Goal: Feedback & Contribution: Contribute content

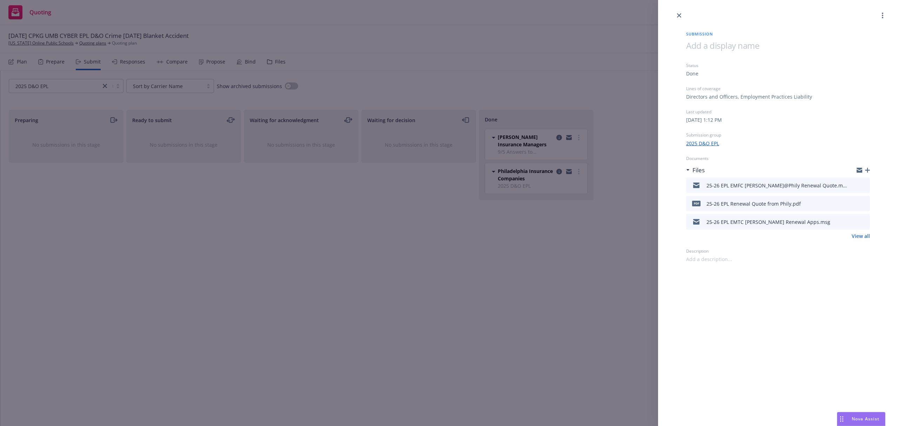
click at [679, 15] on icon "close" at bounding box center [679, 15] width 4 height 4
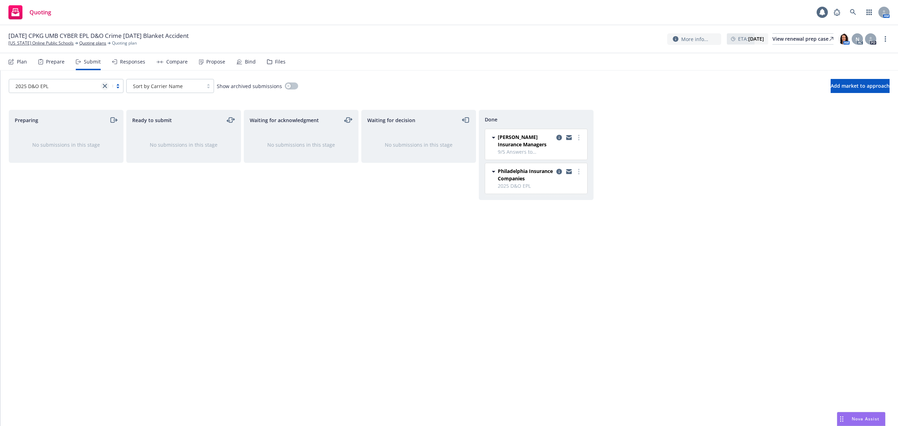
drag, startPoint x: 106, startPoint y: 82, endPoint x: 107, endPoint y: 86, distance: 4.3
click at [107, 86] on icon "close" at bounding box center [105, 86] width 4 height 4
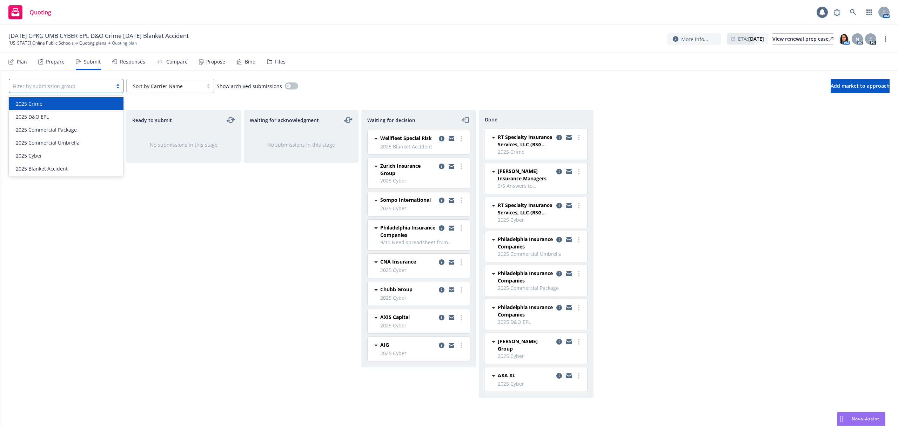
click at [34, 100] on div "2025 Crime" at bounding box center [66, 103] width 115 height 13
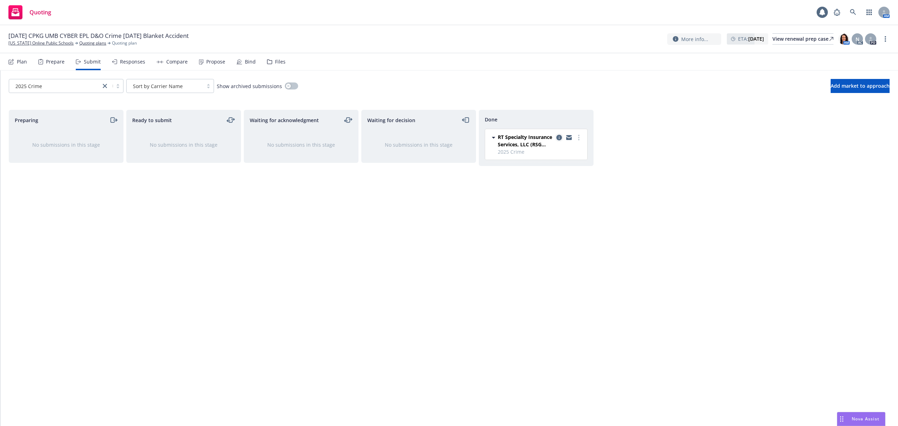
click at [559, 138] on icon "copy logging email" at bounding box center [560, 138] width 6 height 6
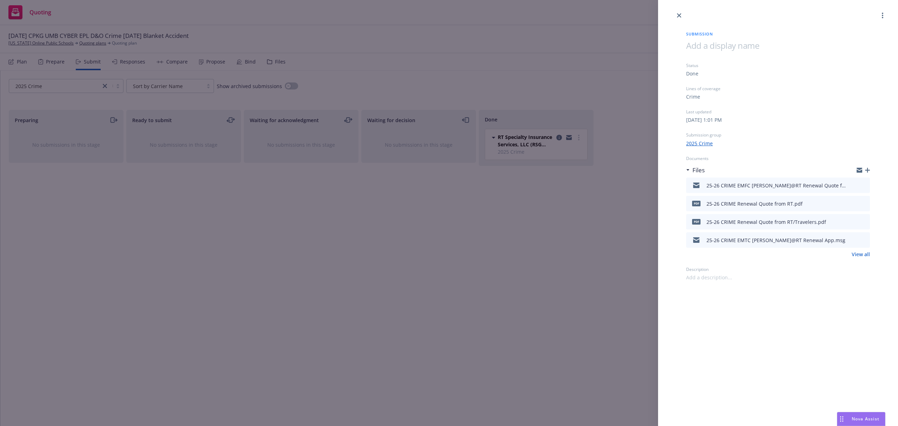
click at [101, 83] on div "Submission Status Done Lines of coverage Crime Last updated [DATE] 1:01 PM Subm…" at bounding box center [449, 213] width 898 height 426
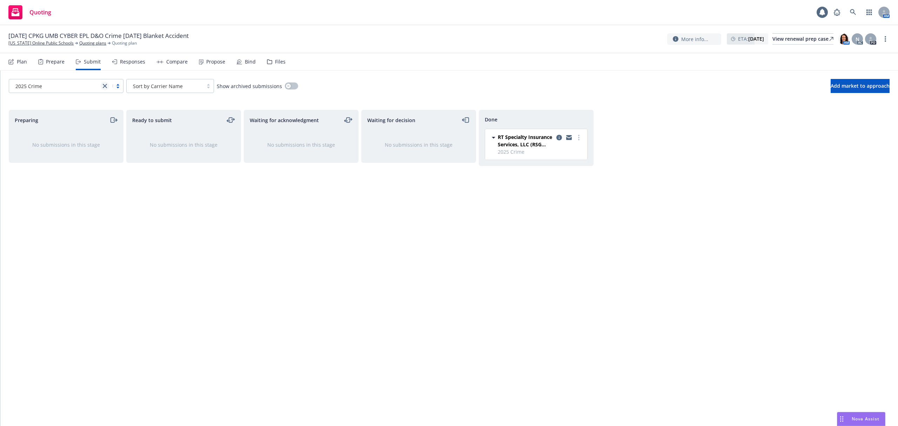
click at [104, 85] on icon "close" at bounding box center [105, 86] width 4 height 4
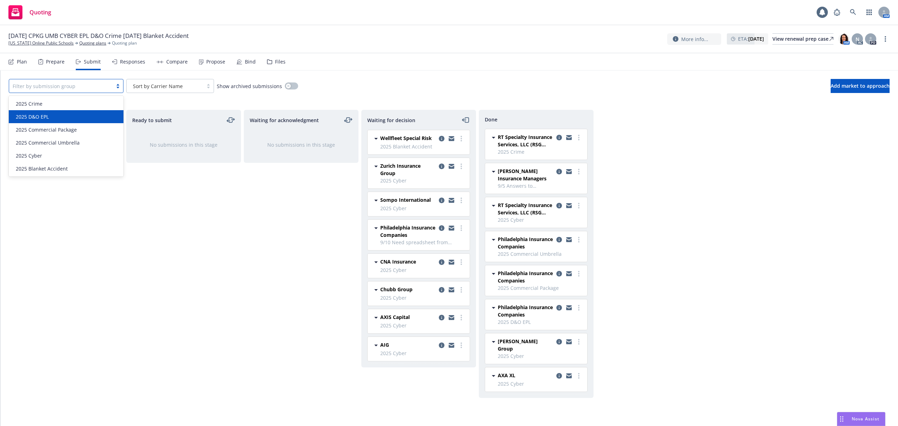
click at [70, 117] on div "2025 D&O EPL" at bounding box center [66, 116] width 106 height 7
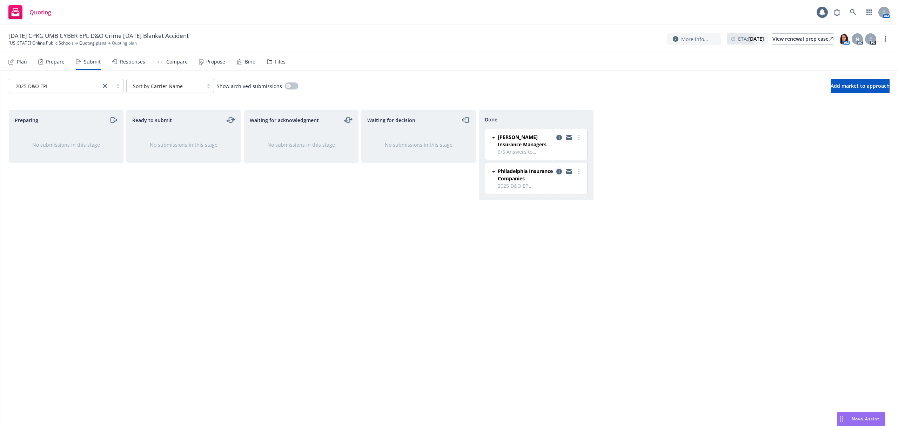
click at [558, 171] on icon "copy logging email" at bounding box center [560, 172] width 6 height 6
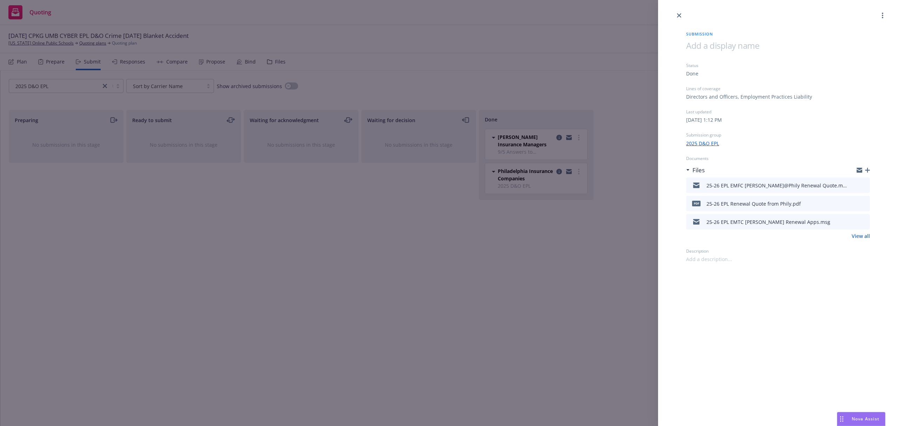
click at [555, 139] on div "Submission Status Done Lines of coverage Directors and Officers, Employment Pra…" at bounding box center [449, 213] width 898 height 426
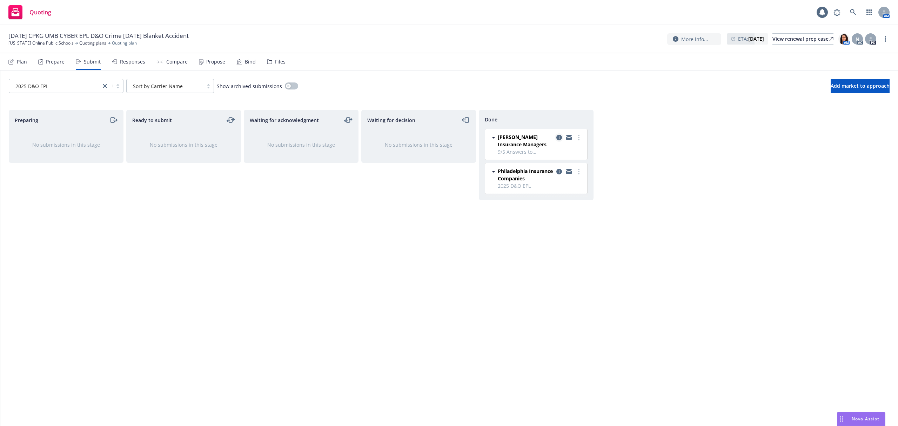
click at [559, 138] on icon "copy logging email" at bounding box center [560, 138] width 6 height 6
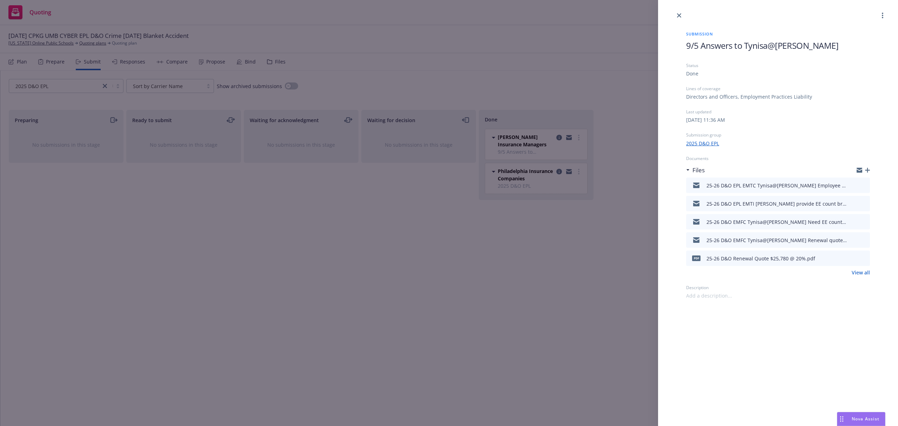
click at [100, 86] on div "Submission 9/5 Answers to Tynisa@[PERSON_NAME] Status Done Lines of coverage Di…" at bounding box center [449, 213] width 898 height 426
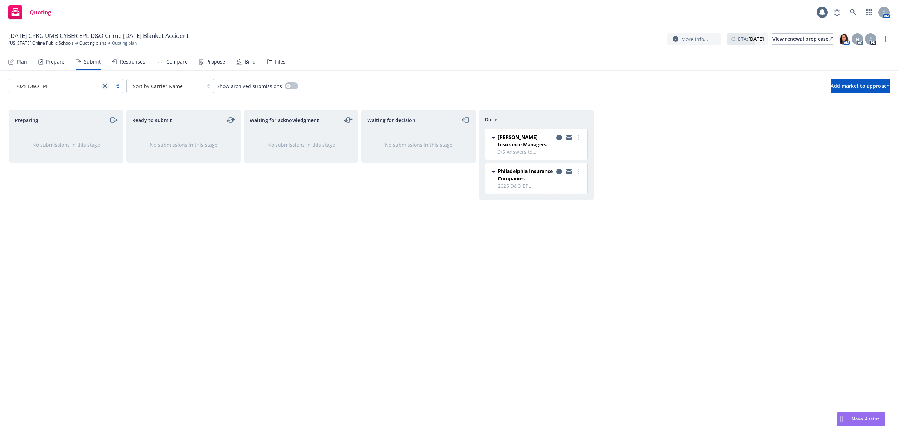
click at [103, 86] on icon "close" at bounding box center [105, 86] width 4 height 4
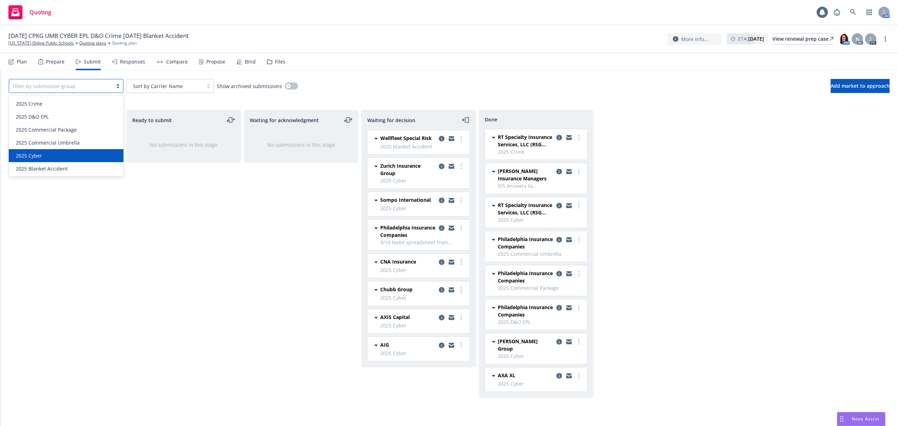
click at [80, 153] on div "2025 Cyber" at bounding box center [66, 155] width 106 height 7
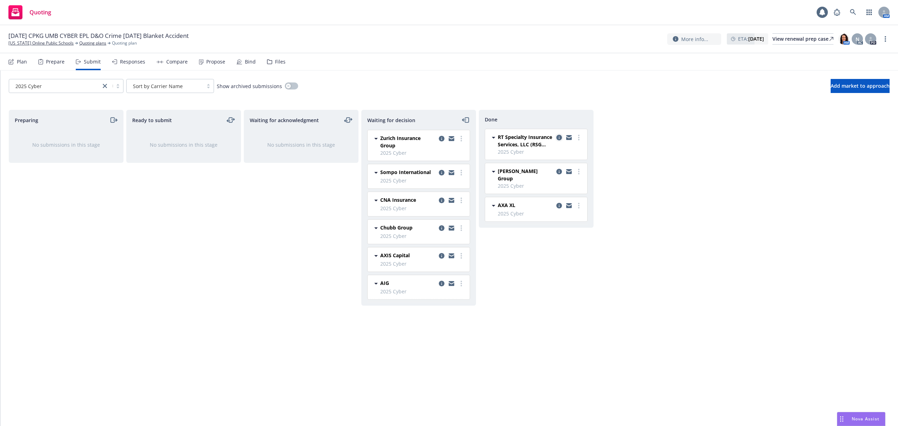
click at [558, 141] on link "copy logging email" at bounding box center [559, 137] width 8 height 8
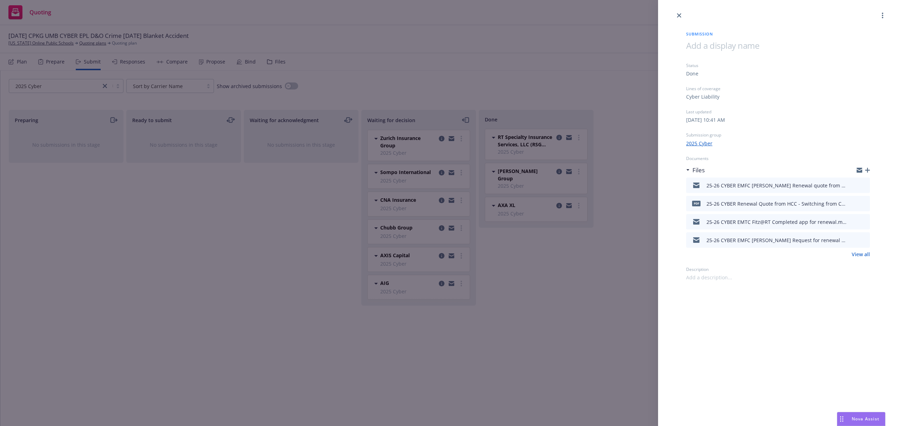
click at [103, 86] on div "Submission Status Done Lines of coverage Cyber Liability Last updated [DATE] 10…" at bounding box center [449, 213] width 898 height 426
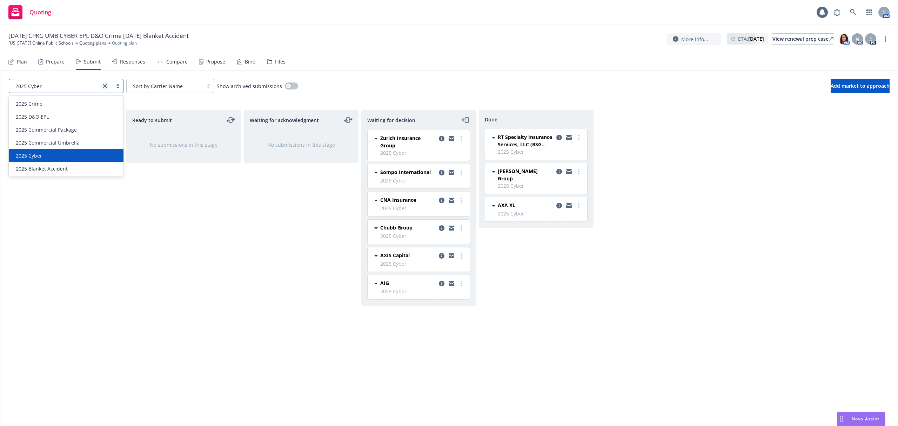
click at [106, 86] on icon "close" at bounding box center [105, 86] width 4 height 4
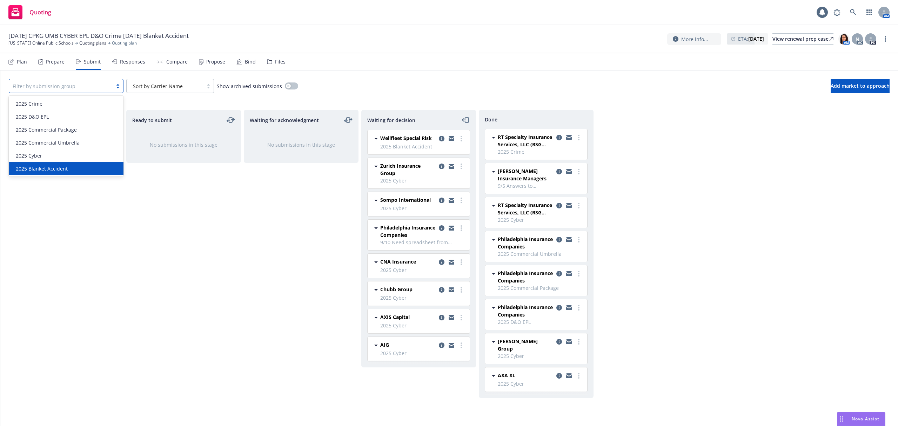
click at [66, 168] on span "2025 Blanket Accident" at bounding box center [42, 168] width 52 height 7
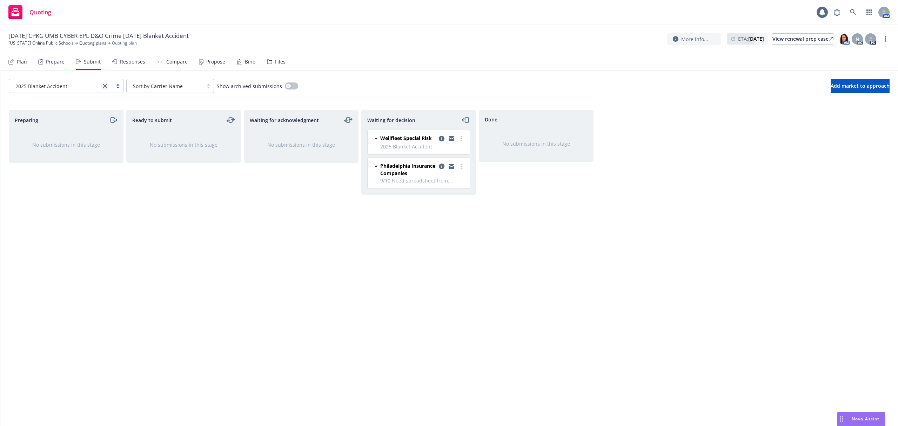
click at [106, 86] on icon "close" at bounding box center [105, 86] width 4 height 4
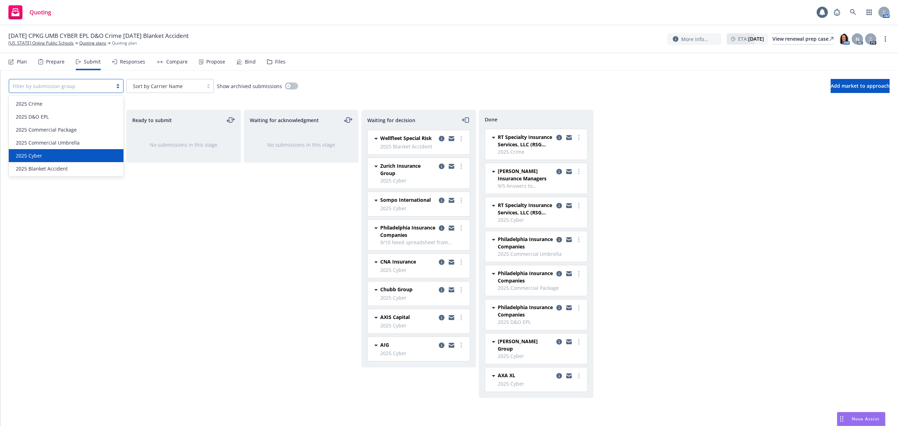
click at [51, 158] on div "2025 Cyber" at bounding box center [66, 155] width 106 height 7
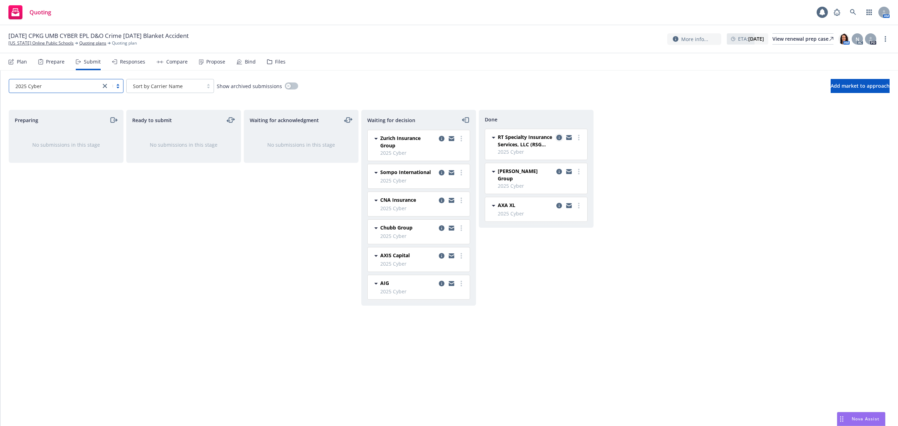
click at [557, 138] on icon "copy logging email" at bounding box center [560, 138] width 6 height 6
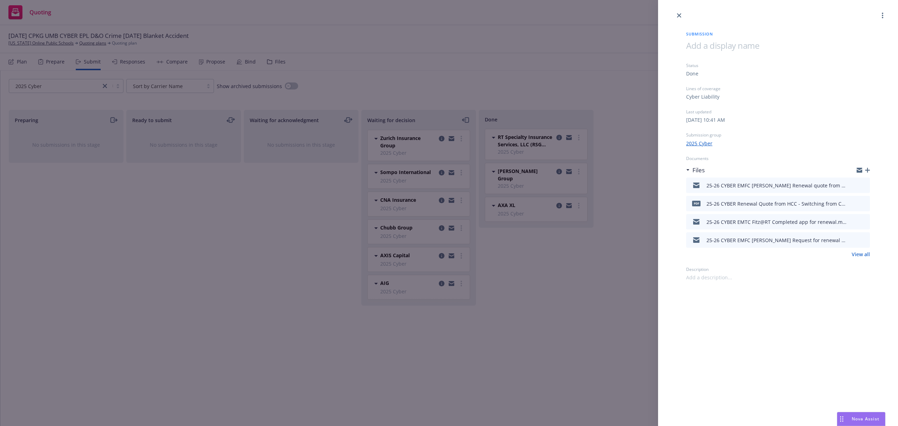
click at [869, 172] on icon "button" at bounding box center [868, 170] width 5 height 5
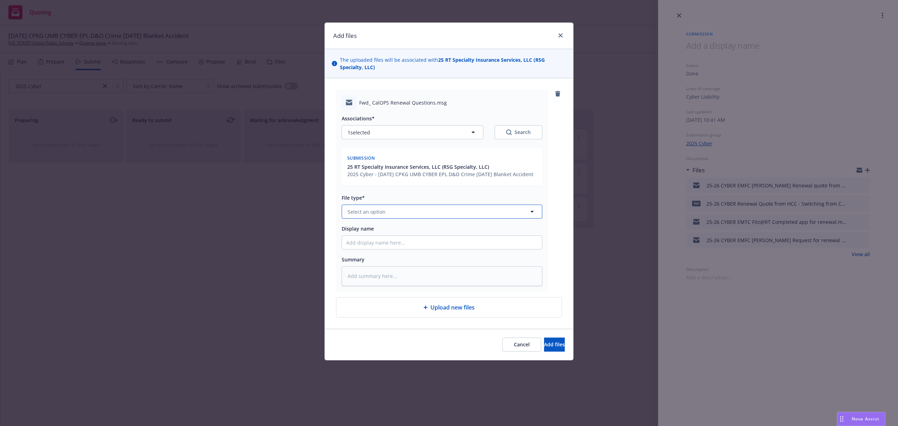
click at [370, 215] on span "Select an option" at bounding box center [367, 211] width 38 height 7
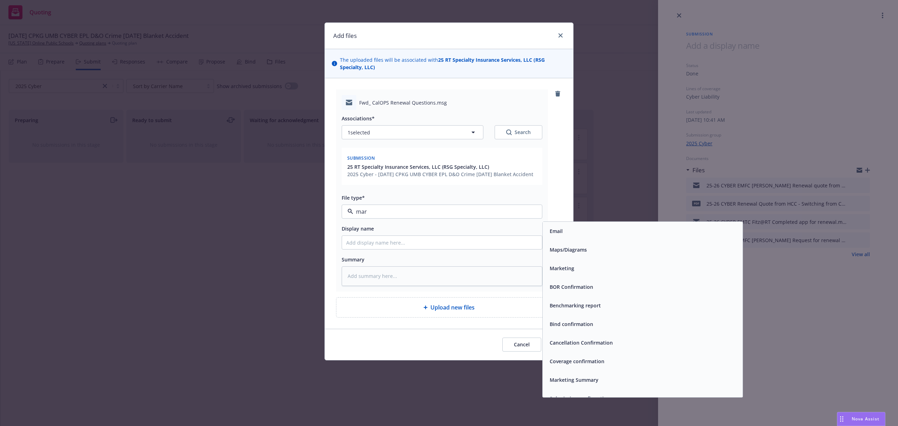
type input "mark"
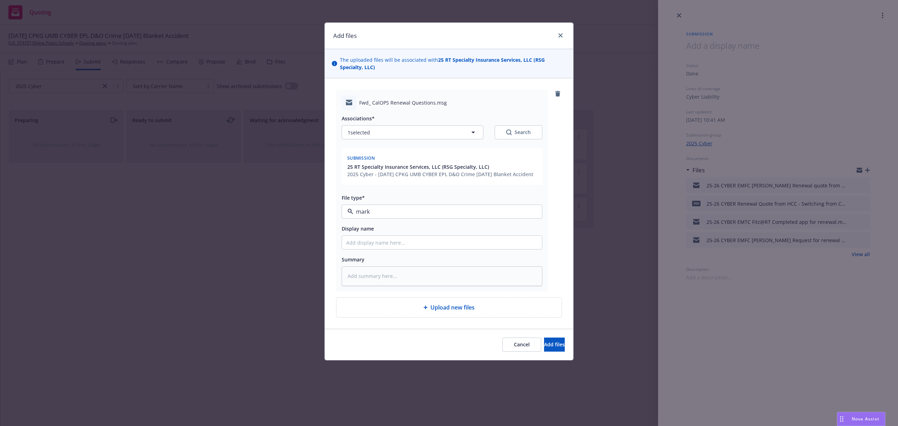
type textarea "x"
type input "2"
type textarea "x"
type input "25"
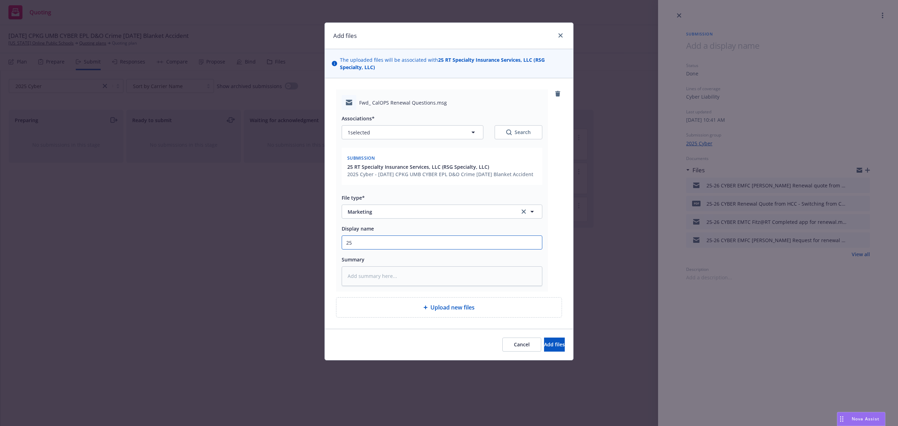
type textarea "x"
type input "25-"
type textarea "x"
type input "25-2"
type textarea "x"
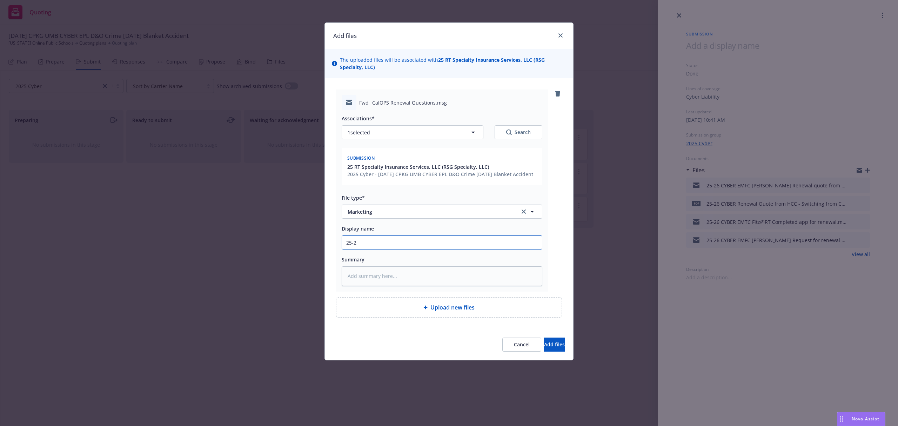
type input "25-26"
type textarea "x"
type input "25-26"
type textarea "x"
type input "25-26 C"
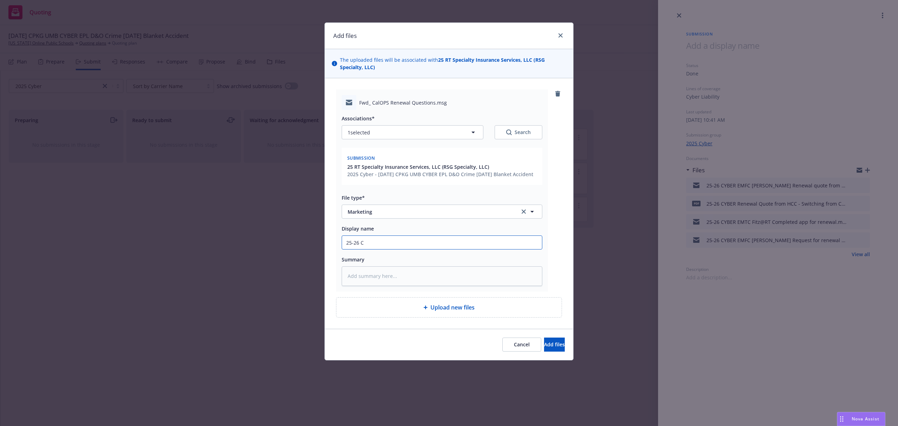
type textarea "x"
type input "25-26 CY"
type textarea "x"
type input "25-26 CYB"
type textarea "x"
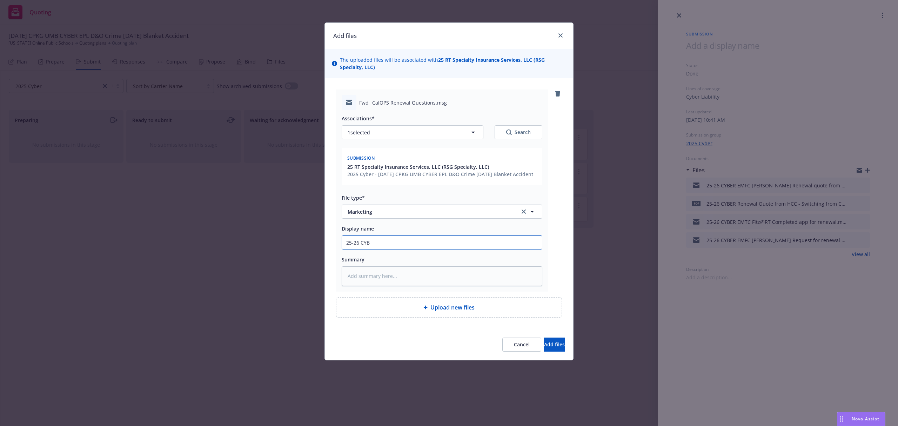
type input "25-26 CYBE"
type textarea "x"
type input "25-26 CYBER"
type textarea "x"
type input "25-26 CYBER"
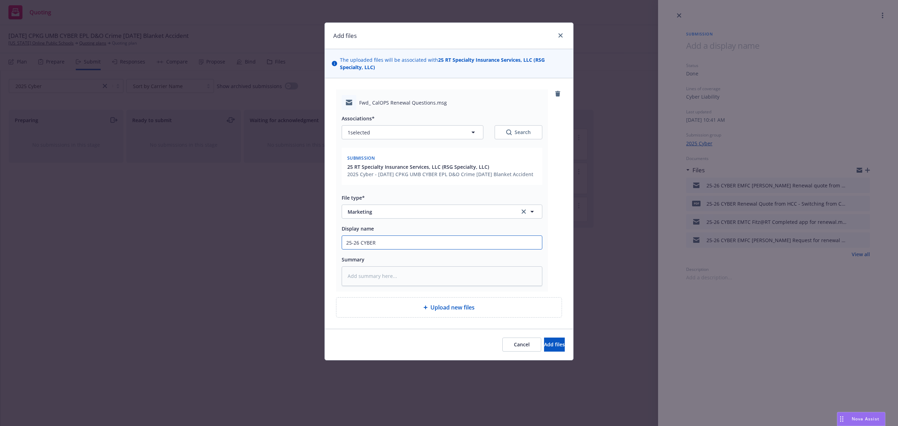
type textarea "x"
type input "25-26 CYBER E"
type textarea "x"
type input "25-26 CYBER EM"
type textarea "x"
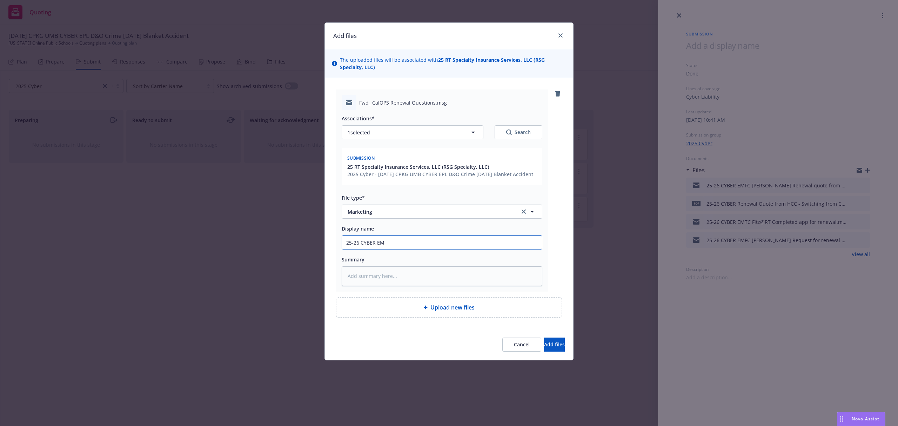
type input "25-26 CYBER EMF"
type textarea "x"
type input "25-26 CYBER EMFI"
type textarea "x"
type input "25-26 CYBER EMFI"
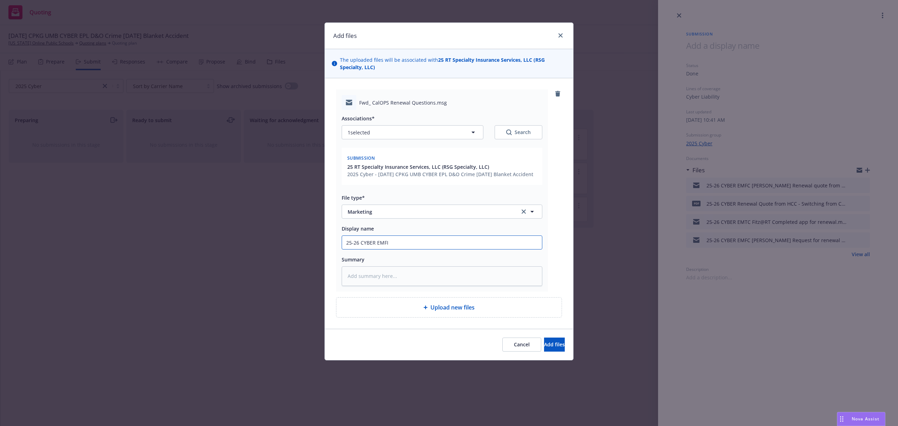
type textarea "x"
type input "25-26 CYBER EMFI S"
type textarea "x"
type input "25-26 CYBER EMFI St"
type textarea "x"
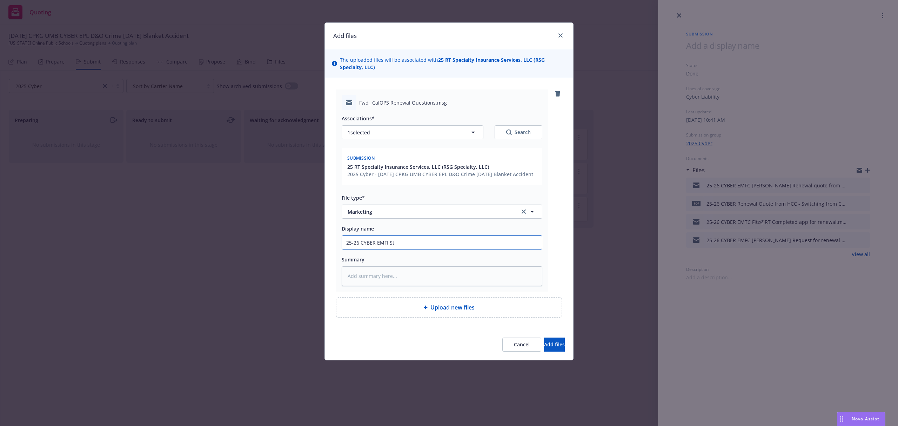
type input "25-26 CYBER EMFI Ste"
type textarea "x"
type input "25-26 CYBER EMFI Stev"
type textarea "x"
type input "25-26 CYBER EMFI [PERSON_NAME]"
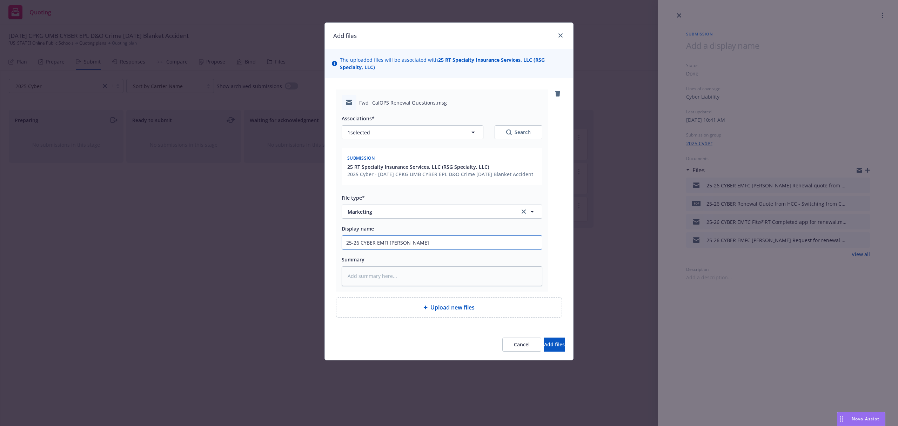
type textarea "x"
type input "25-26 CYBER EMFI [PERSON_NAME]"
type textarea "x"
type input "25-26 CYBER EMFI [PERSON_NAME]"
type textarea "x"
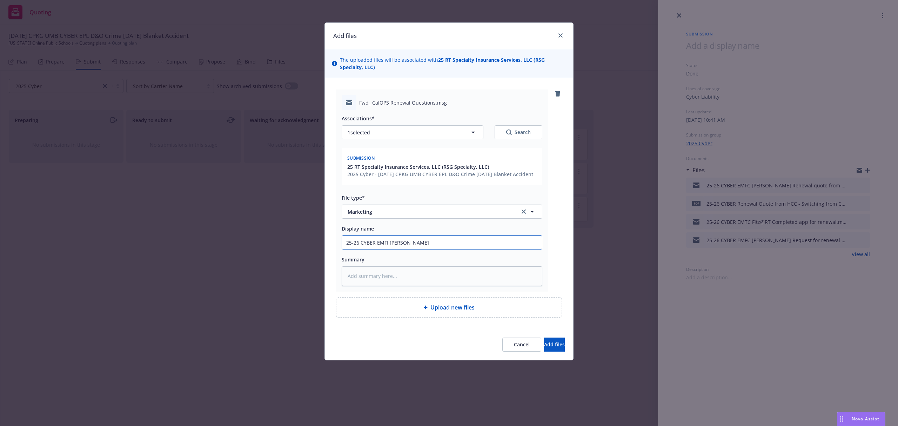
type input "25-26 CYBER EMFI [PERSON_NAME]"
type textarea "x"
type input "25-26 CYBER EMFI [PERSON_NAME]"
type textarea "x"
type input "25-26 CYBER EMFI [PERSON_NAME]"
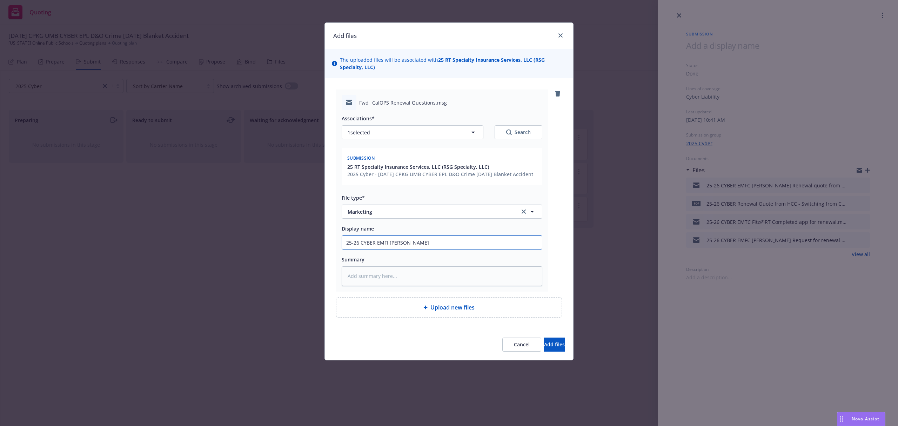
type textarea "x"
type input "25-26 CYBER EMFI [PERSON_NAME]"
type textarea "x"
type input "25-26 CYBER EMFI [PERSON_NAME]"
type textarea "x"
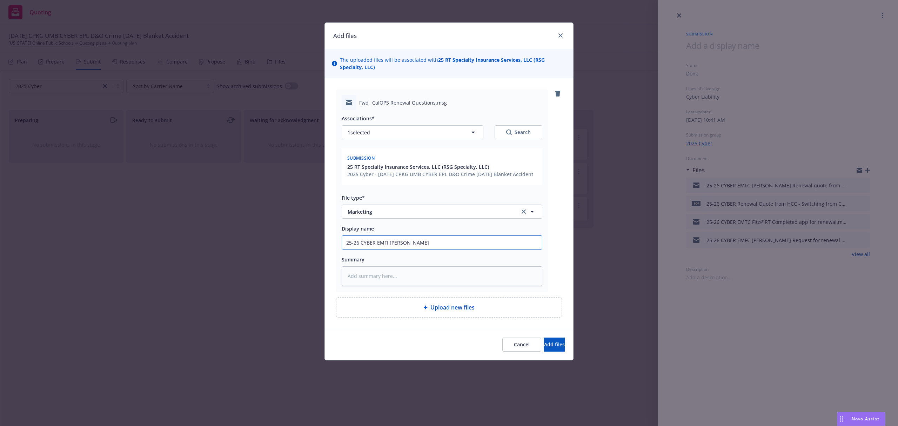
type input "25-26 CYBER EMFI [PERSON_NAME]"
type textarea "x"
type input "25-26 CYBER EMFI [PERSON_NAME]"
type textarea "x"
type input "25-26 CYBER EMFI [PERSON_NAME] t"
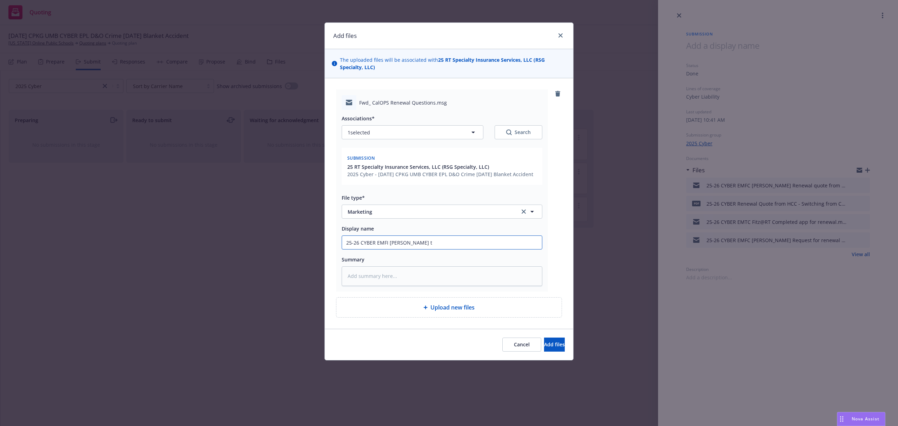
type textarea "x"
type input "25-26 CYBER EMFI [PERSON_NAME] to"
type textarea "x"
type input "25-26 CYBER EMFI [PERSON_NAME] to"
type textarea "x"
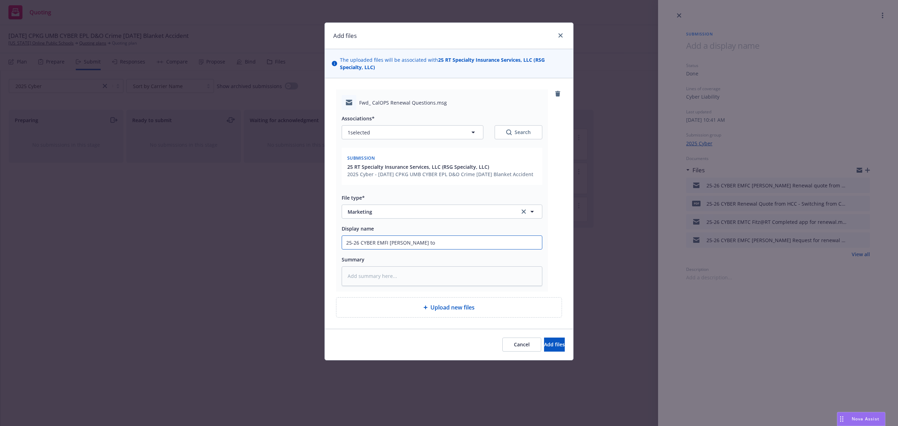
type input "25-26 CYBER EMFI [PERSON_NAME] to c"
type textarea "x"
type input "25-26 CYBER EMFI [PERSON_NAME] to cy"
type textarea "x"
type input "25-26 CYBER EMFI [PERSON_NAME] to cyb"
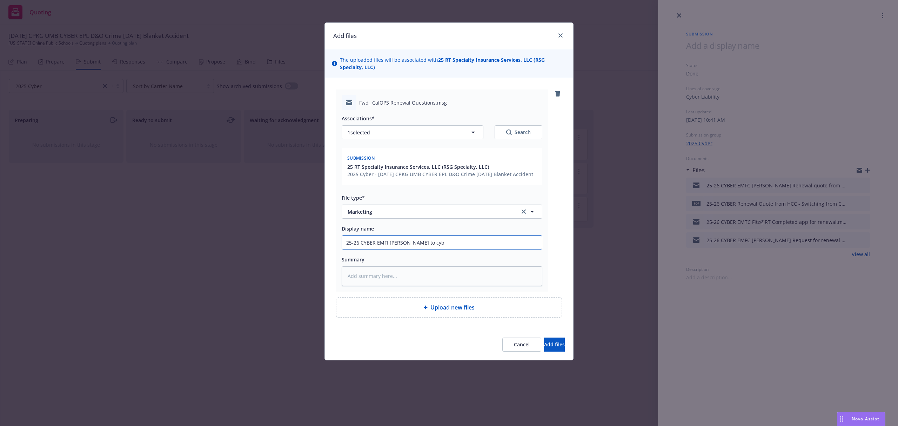
type textarea "x"
type input "25-26 CYBER EMFI [PERSON_NAME] to cybe"
type textarea "x"
type input "25-26 CYBER EMFI [PERSON_NAME] to cyber"
type textarea "x"
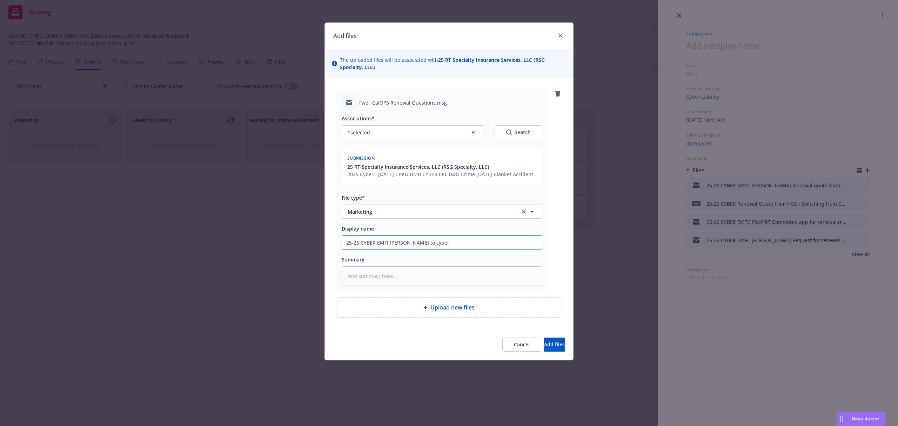
type input "25-26 CYBER EMFI [PERSON_NAME] to cyber"
type textarea "x"
type input "25-26 CYBER EMFI [PERSON_NAME] to cyber q"
type textarea "x"
type input "25-26 CYBER EMFI [PERSON_NAME] to cyber que"
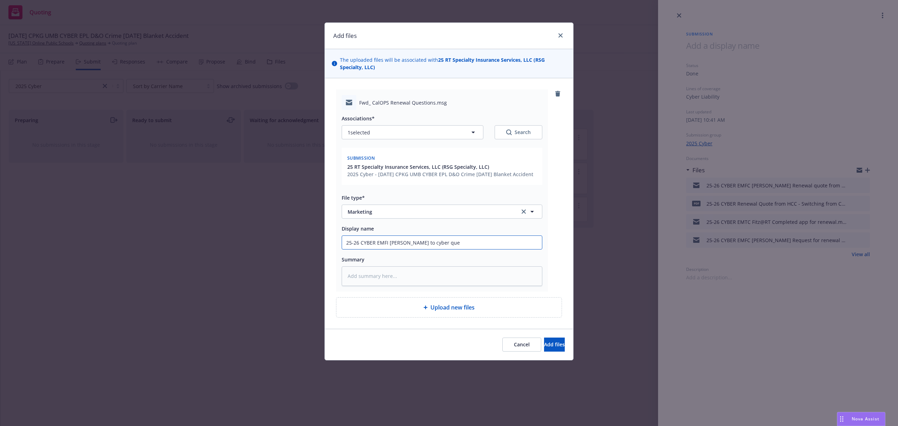
type textarea "x"
type input "25-26 CYBER EMFI [PERSON_NAME] to cyber ques"
type textarea "x"
type input "25-26 CYBER EMFI [PERSON_NAME] to cyber quest"
type textarea "x"
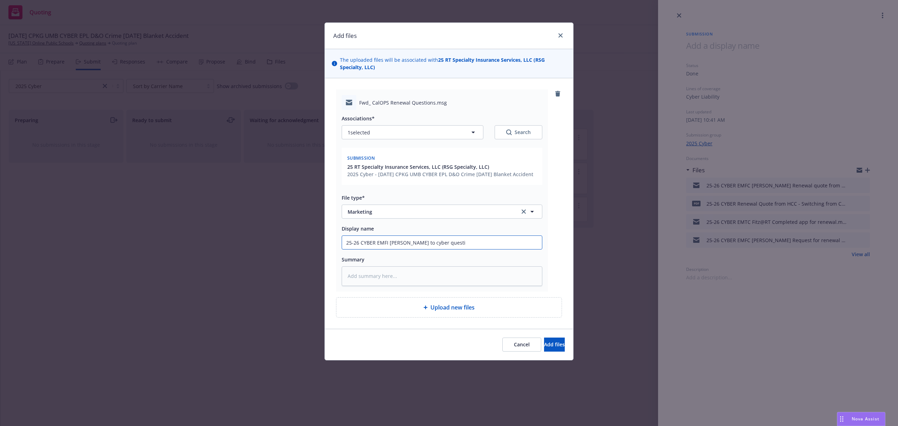
type input "25-26 CYBER EMFI [PERSON_NAME] to cyber questio"
type textarea "x"
type input "25-26 CYBER EMFI [PERSON_NAME] to cyber question"
type textarea "x"
type input "25-26 CYBER EMFI [PERSON_NAME] to cyber questions"
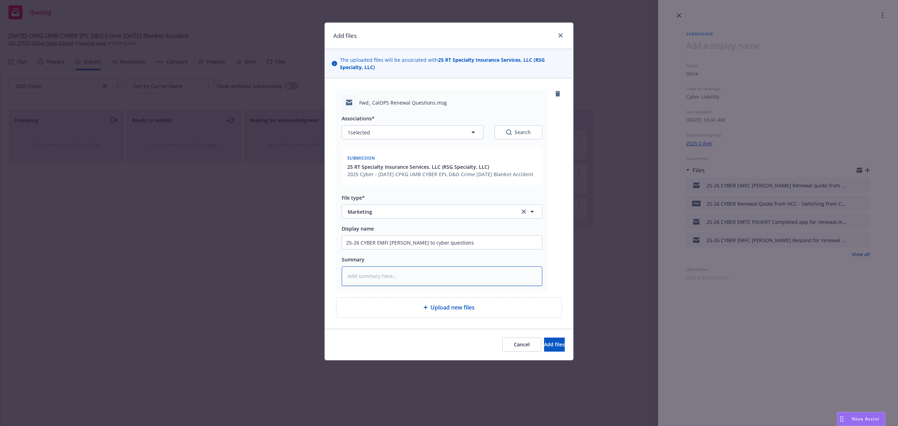
paste textarea "Lore ips dol Sitam consect. Ad elit sedd eiu temp incididu. Utl et dolo ma ali …"
type textarea "x"
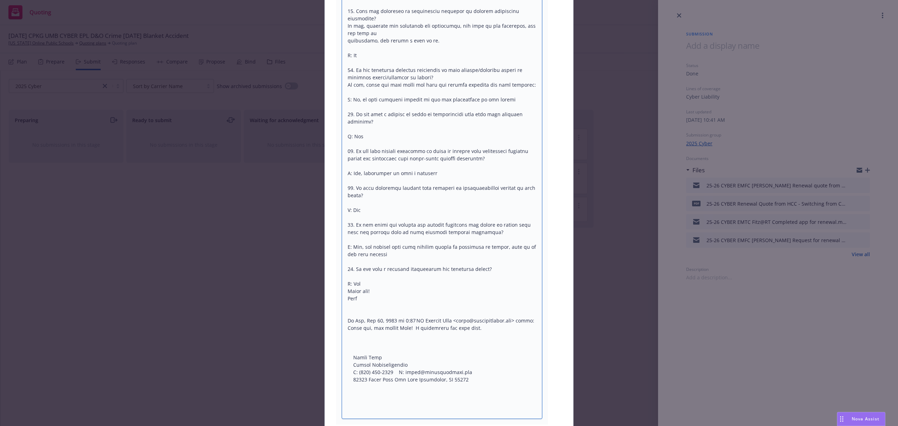
scroll to position [7, 0]
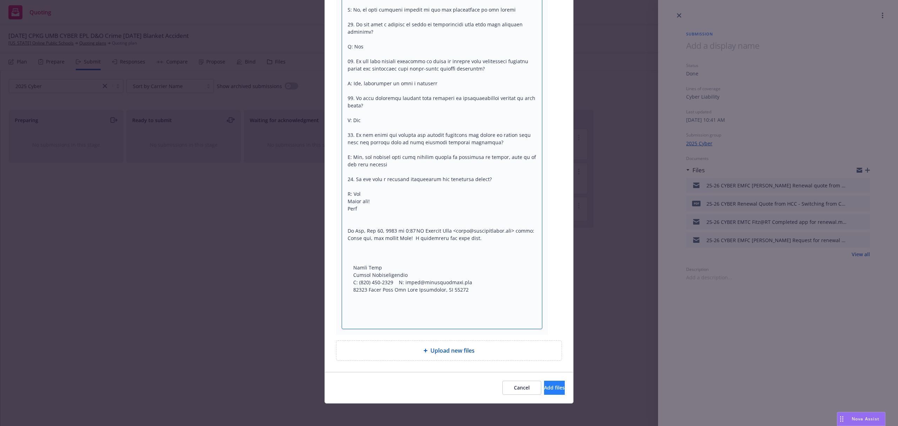
type textarea "Lore ips dol Sitam consect. Ad elit sedd eiu temp incididu. Utl et dolo ma ali …"
click at [544, 388] on span "Add files" at bounding box center [554, 387] width 21 height 7
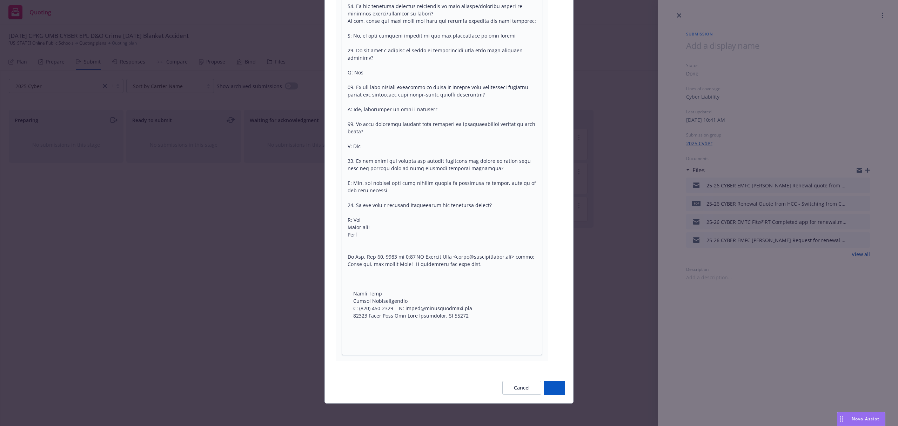
scroll to position [1118, 0]
type textarea "x"
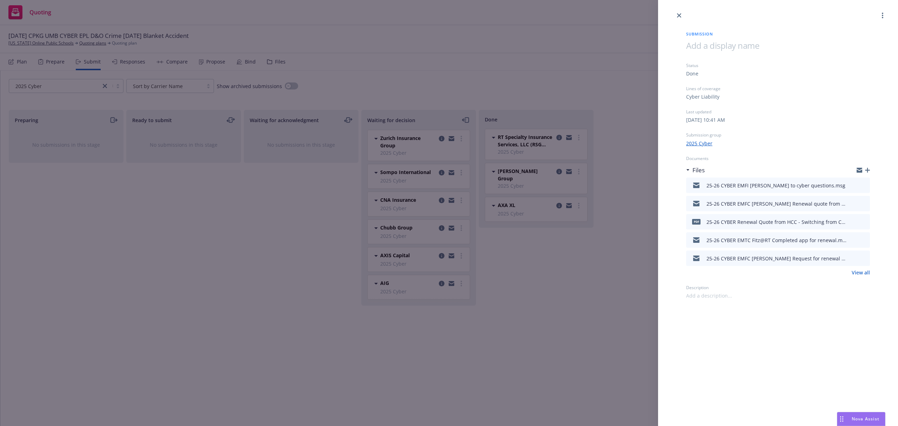
click at [37, 43] on div "Submission Status Done Lines of coverage Cyber Liability Last updated [DATE] 10…" at bounding box center [449, 213] width 898 height 426
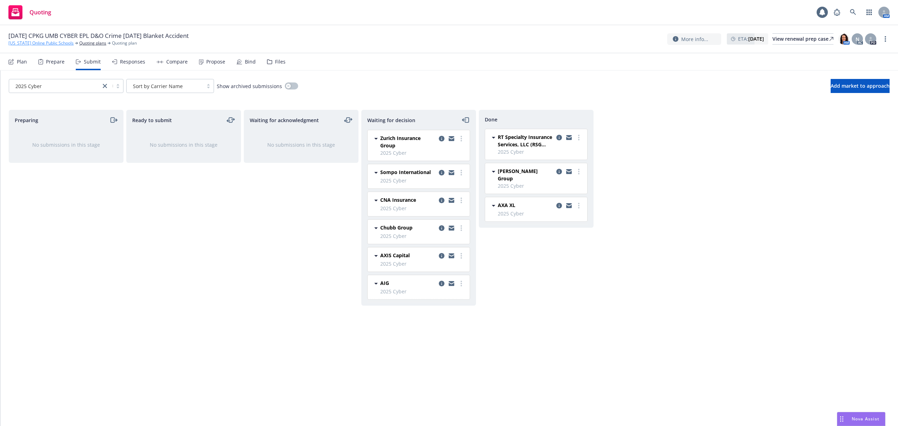
click at [37, 43] on link "[US_STATE] Online Public Schools" at bounding box center [40, 43] width 65 height 6
